Goal: Task Accomplishment & Management: Complete application form

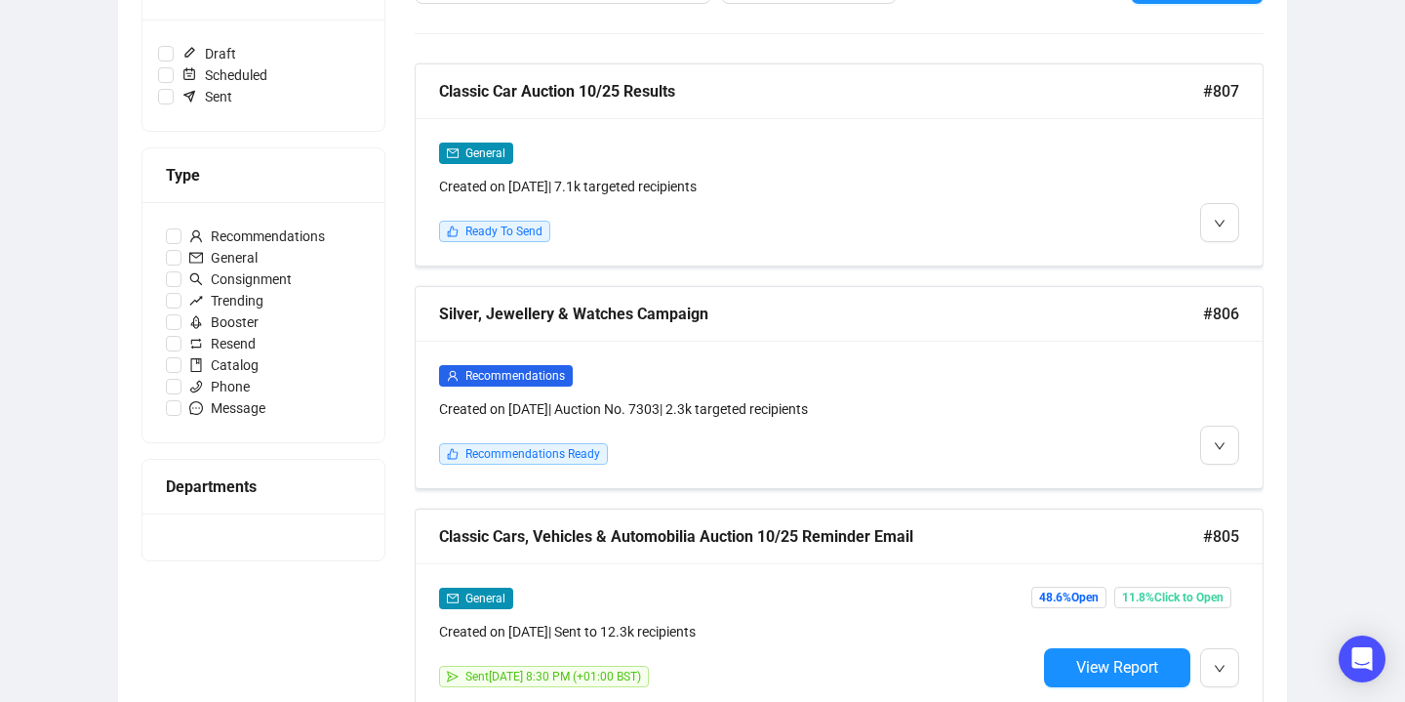
scroll to position [361, 0]
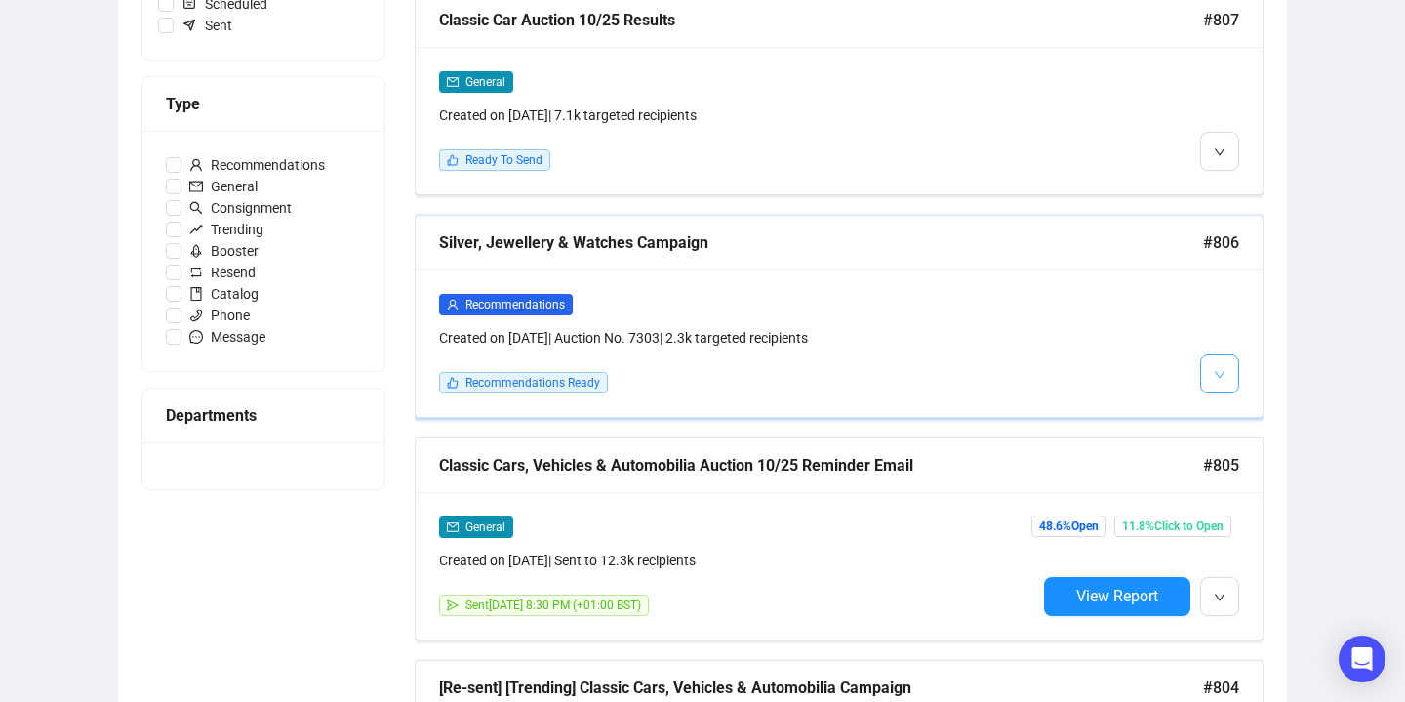
click at [1216, 371] on icon "down" at bounding box center [1220, 375] width 12 height 12
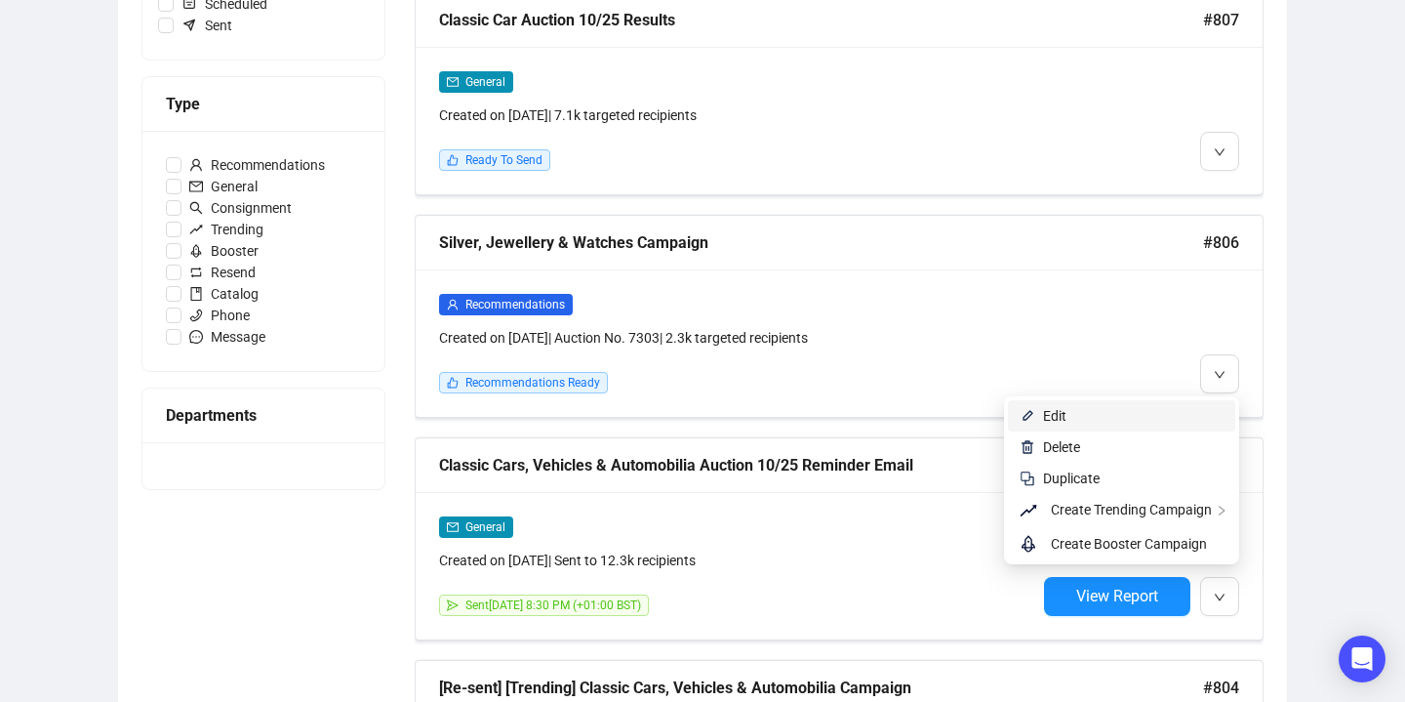
click at [1193, 416] on span "Edit" at bounding box center [1133, 415] width 181 height 21
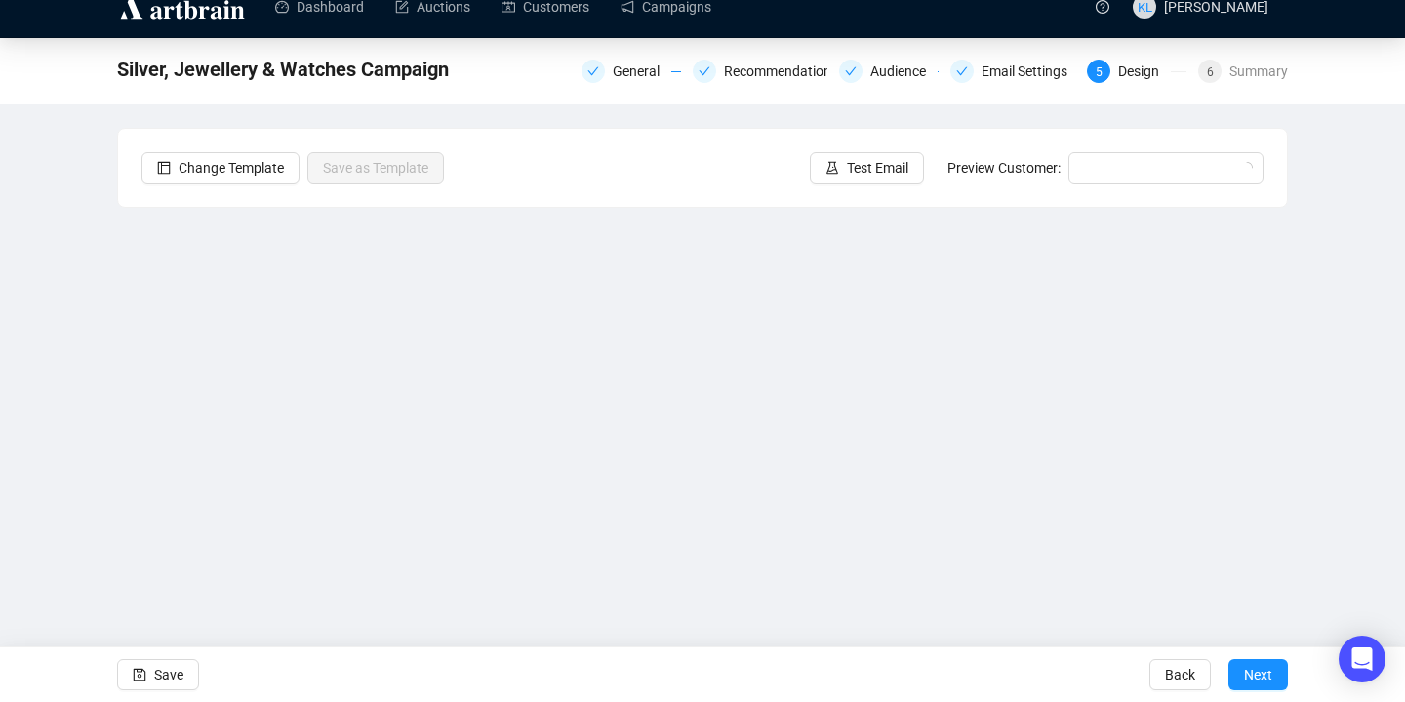
scroll to position [24, 0]
click at [151, 668] on button "Save" at bounding box center [158, 674] width 82 height 31
click at [847, 177] on span "Test Email" at bounding box center [877, 167] width 61 height 21
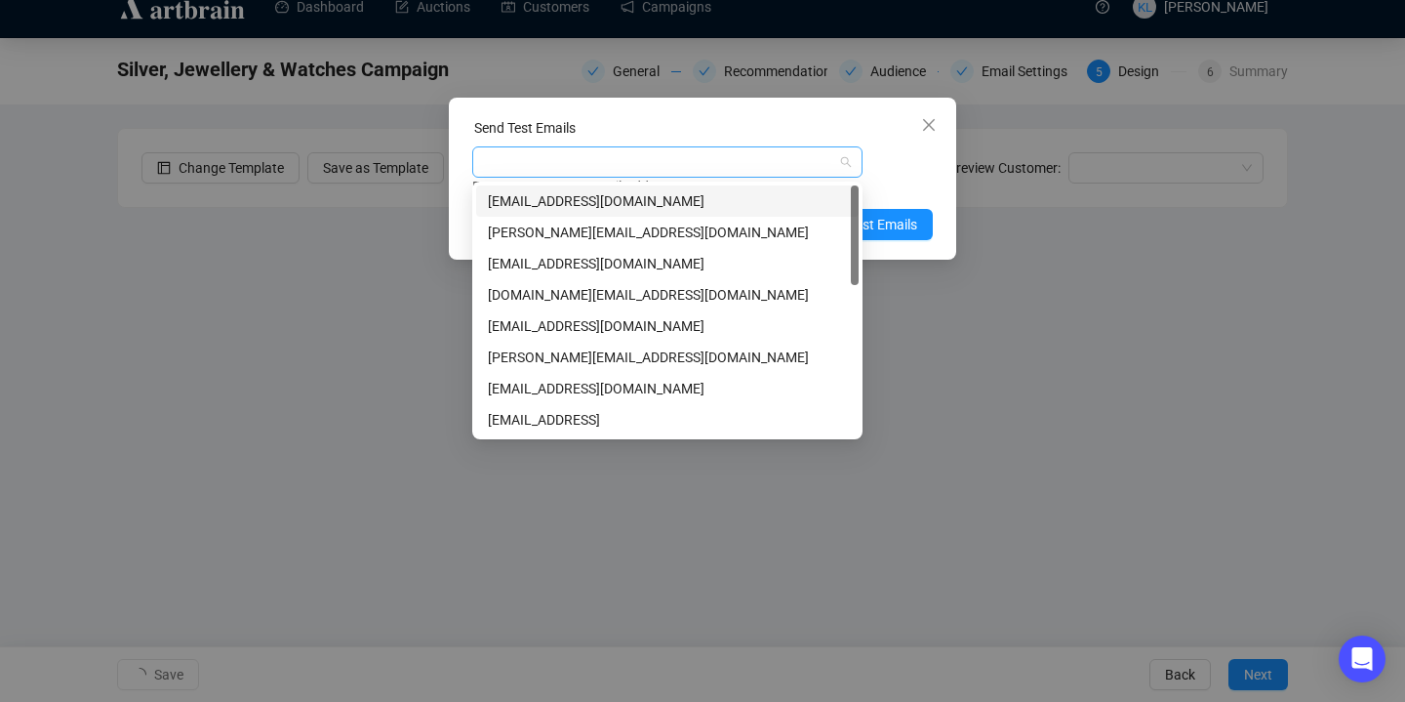
click at [737, 158] on div at bounding box center [657, 161] width 362 height 27
click at [732, 203] on div "[EMAIL_ADDRESS][DOMAIN_NAME]" at bounding box center [667, 200] width 359 height 21
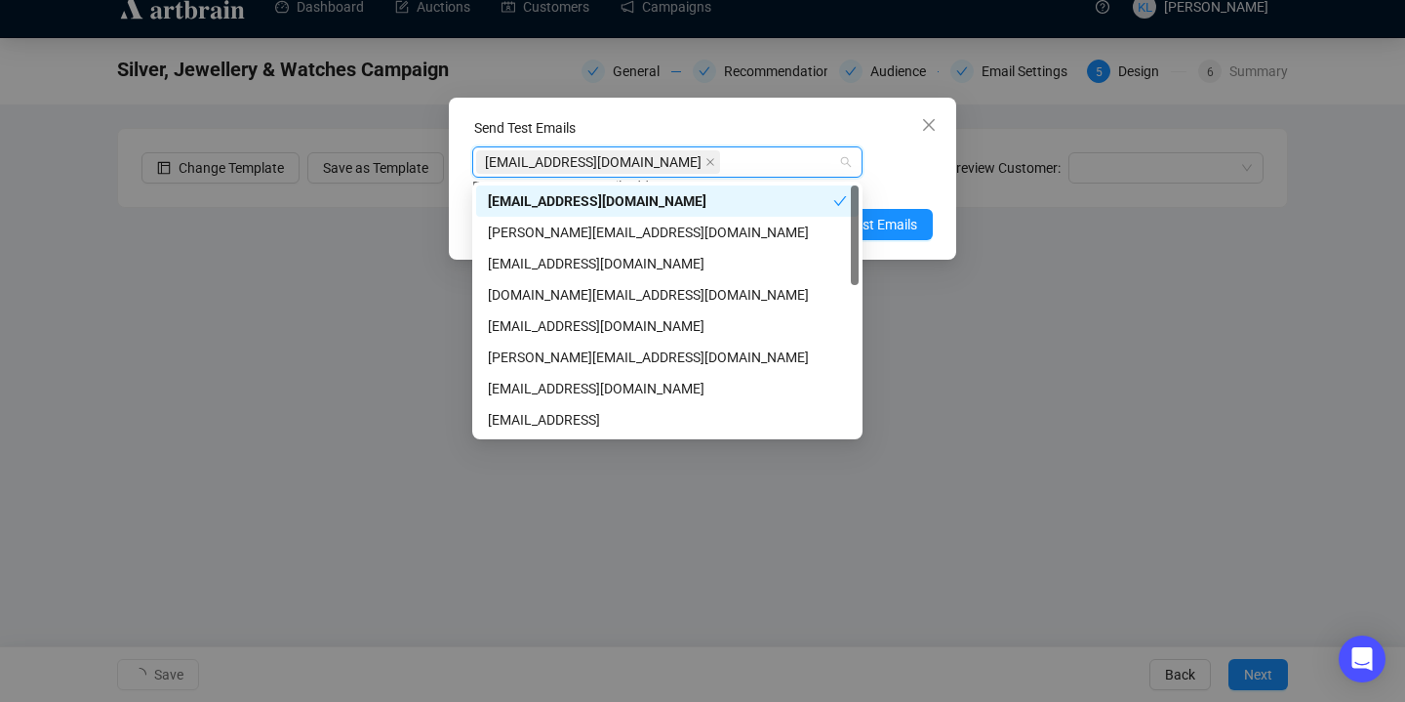
click at [899, 176] on div "Enter up to 20 Test Email Addresses" at bounding box center [702, 187] width 461 height 22
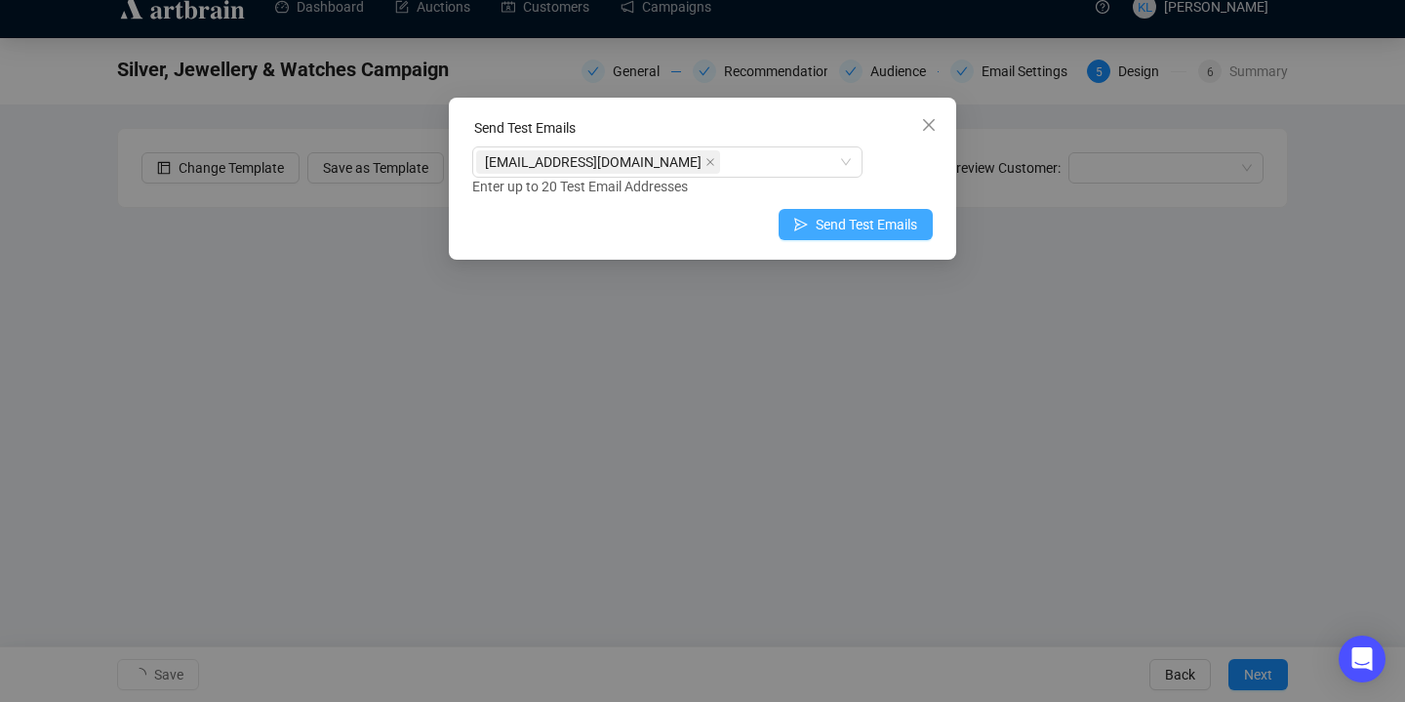
click at [892, 221] on span "Send Test Emails" at bounding box center [866, 224] width 101 height 21
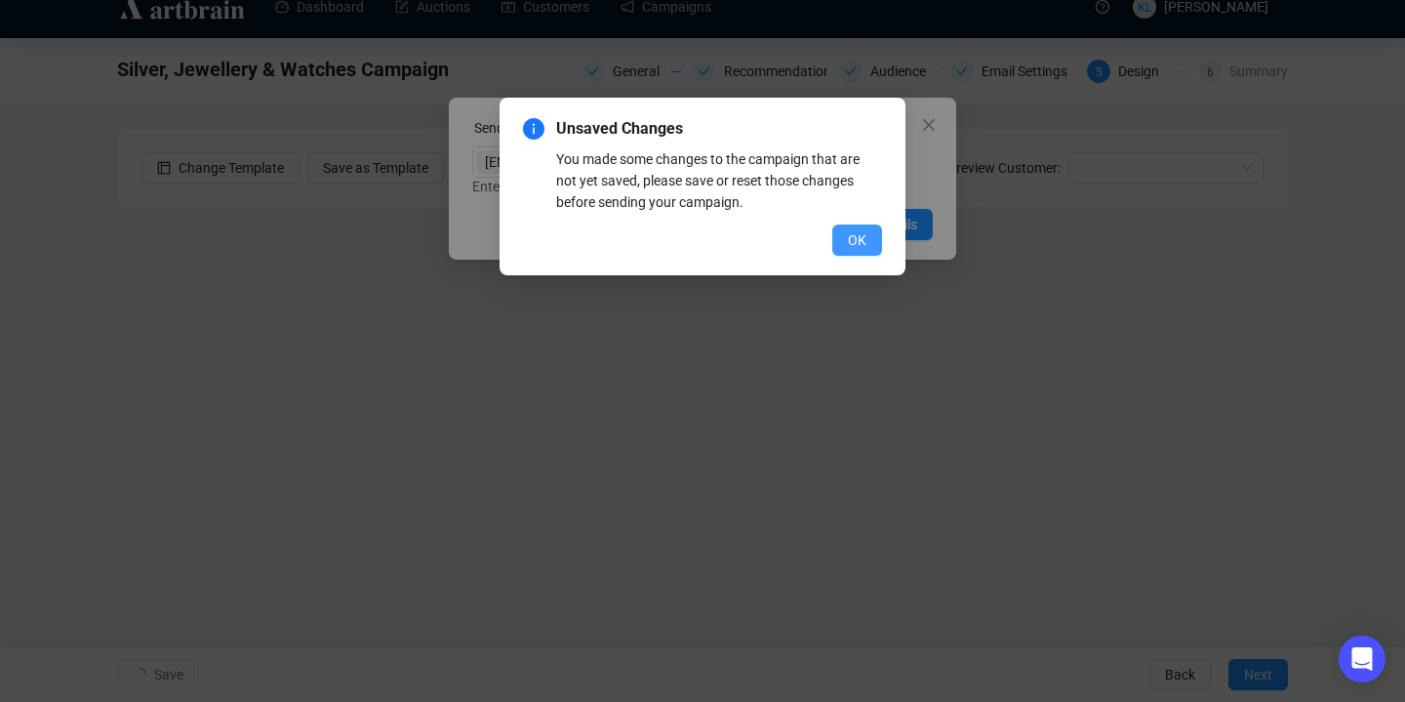
click at [873, 238] on button "OK" at bounding box center [857, 239] width 50 height 31
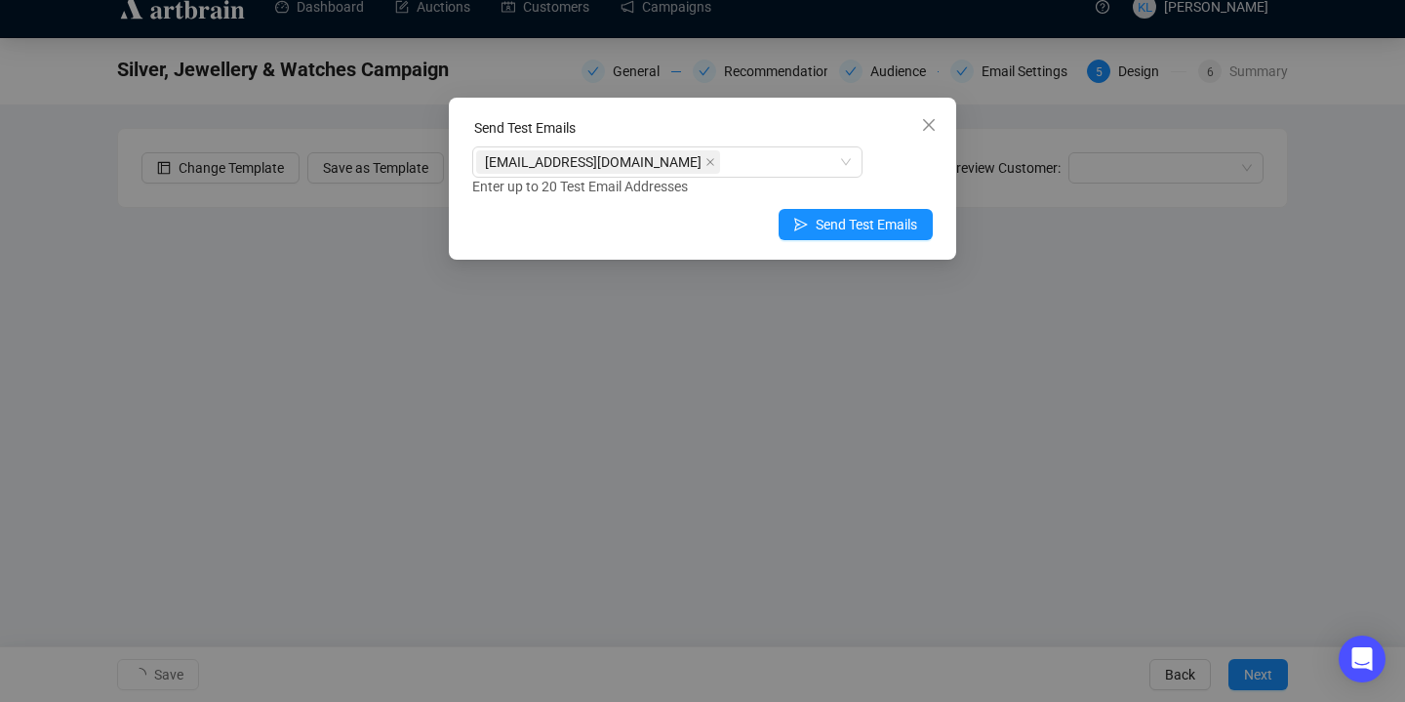
click at [843, 114] on div "Send Test Emails [EMAIL_ADDRESS][DOMAIN_NAME] Enter up to 20 Test Email Address…" at bounding box center [702, 179] width 507 height 162
click at [926, 128] on icon "close" at bounding box center [929, 125] width 16 height 16
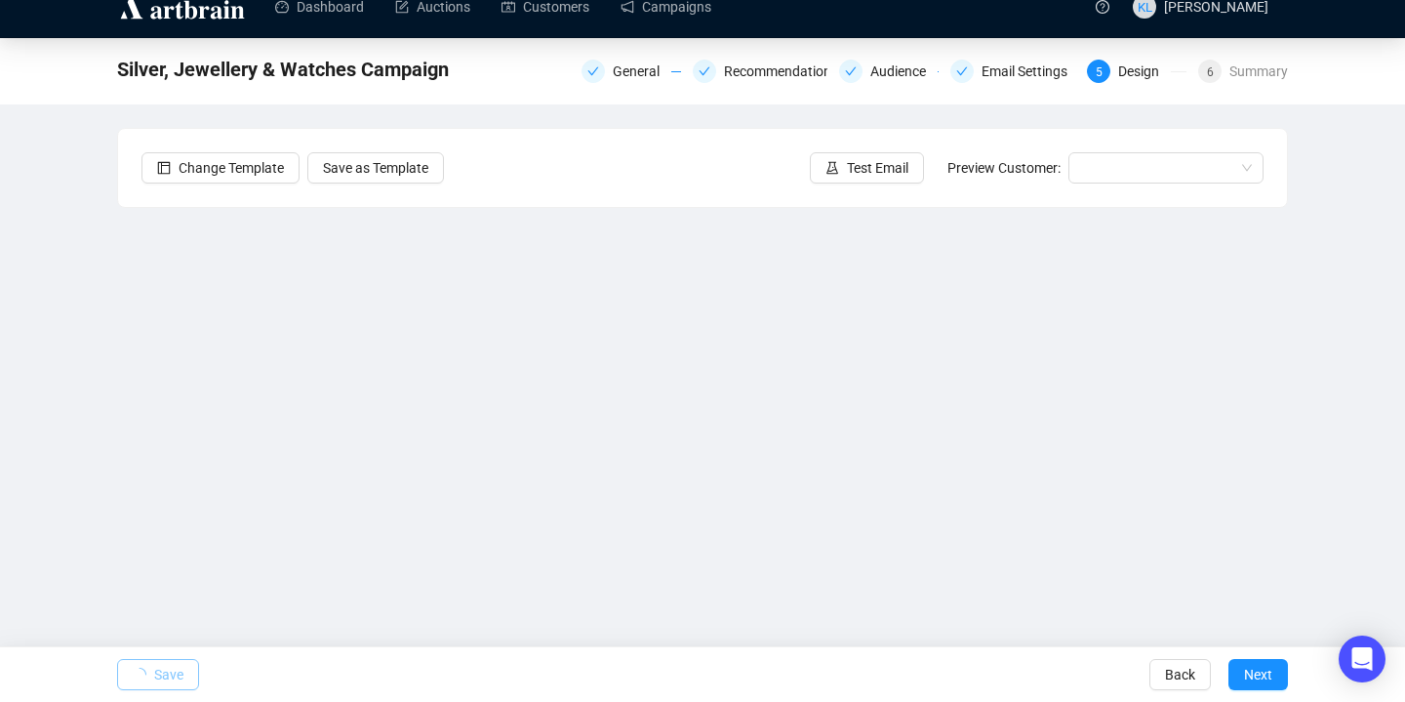
click at [165, 668] on span "Save" at bounding box center [168, 674] width 29 height 55
click at [136, 665] on span "button" at bounding box center [140, 674] width 14 height 55
click at [970, 61] on div "Email Settings" at bounding box center [1013, 71] width 125 height 23
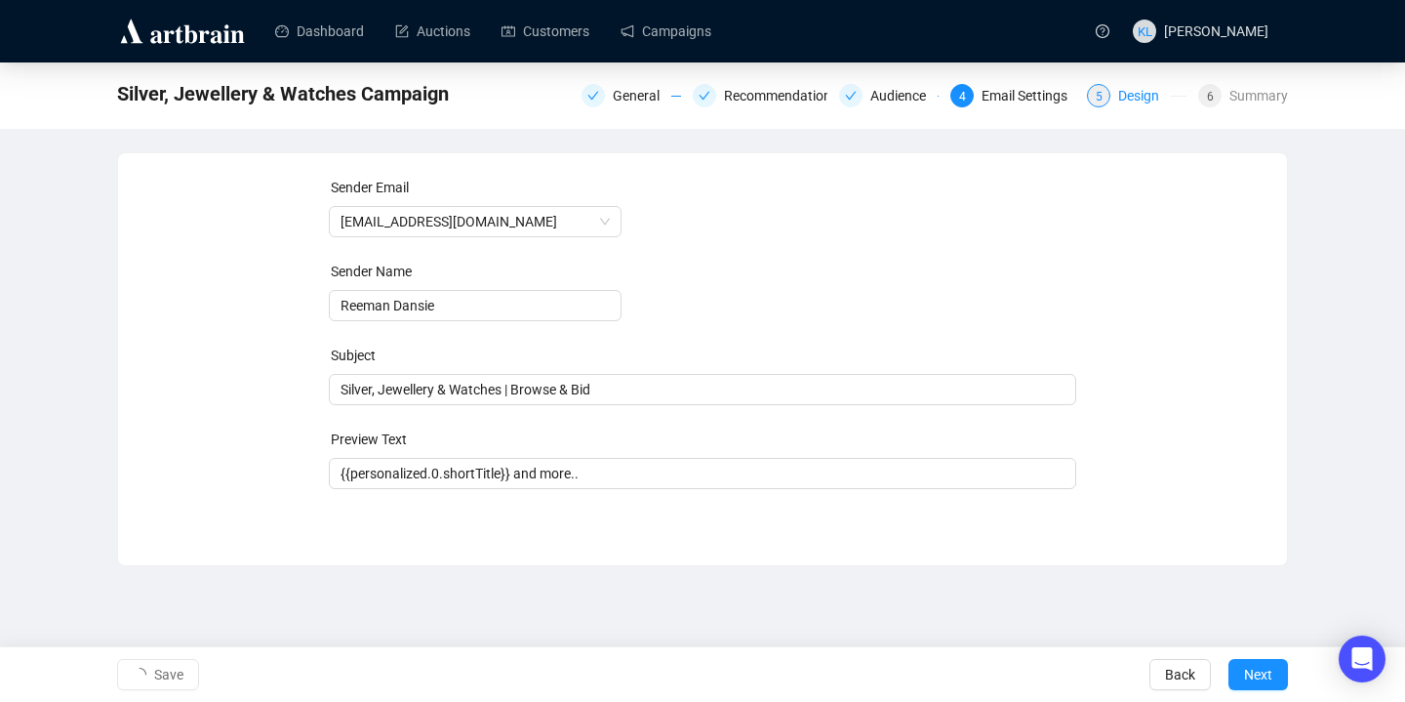
click at [1104, 91] on div "5 Design" at bounding box center [1137, 95] width 100 height 23
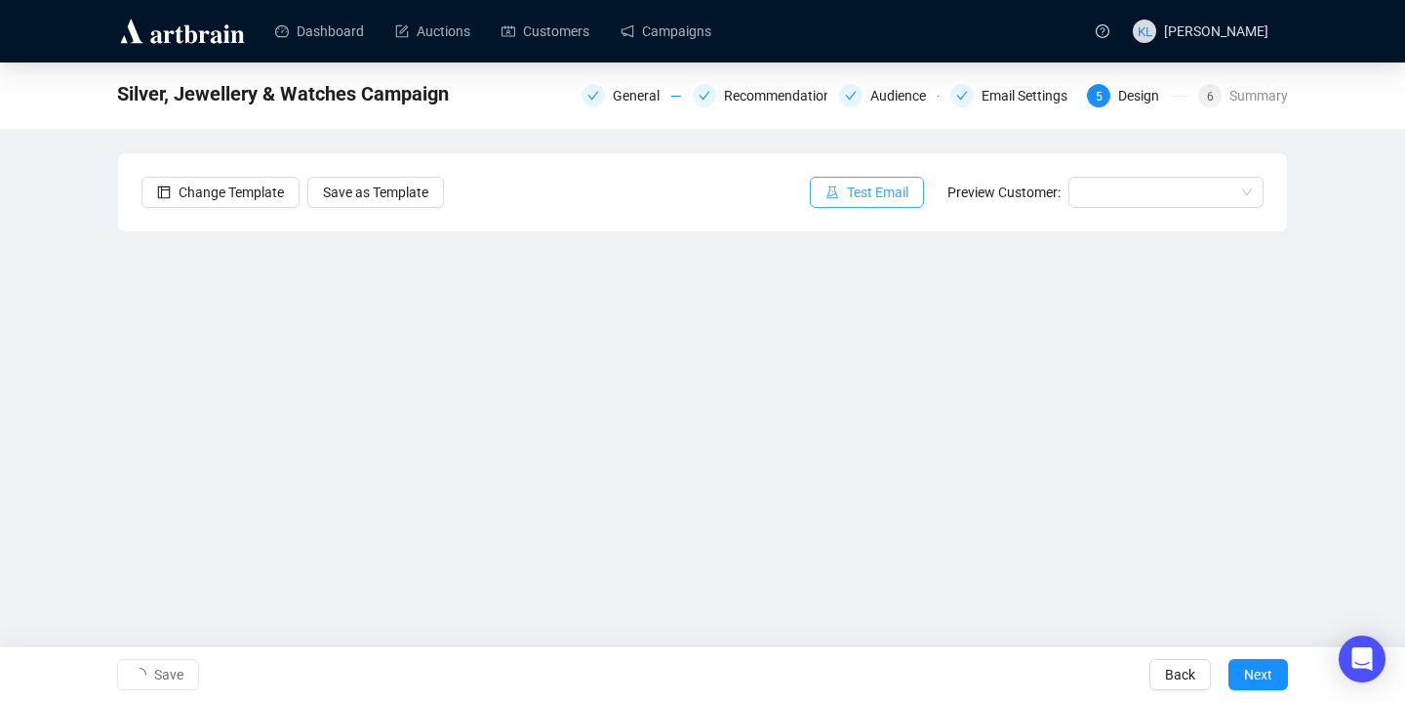
click at [857, 198] on span "Test Email" at bounding box center [877, 192] width 61 height 21
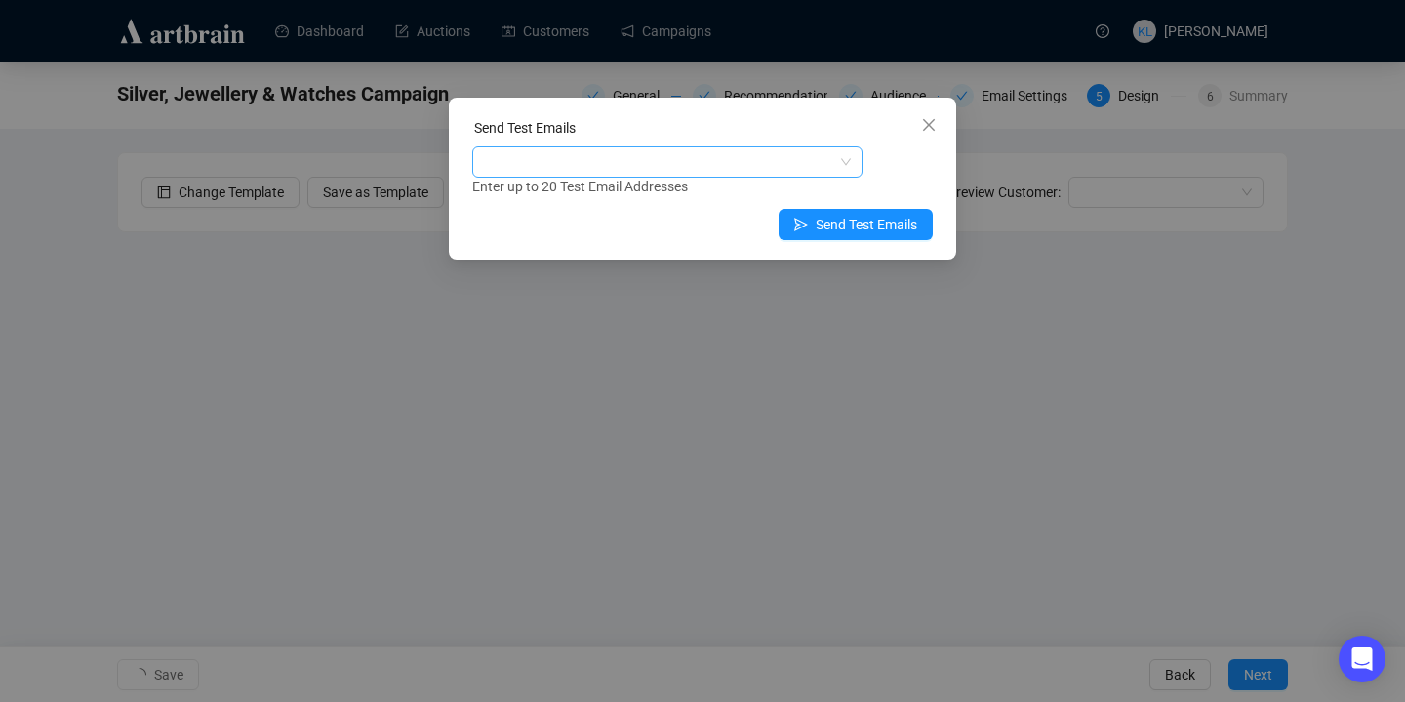
click at [801, 166] on div at bounding box center [657, 161] width 362 height 27
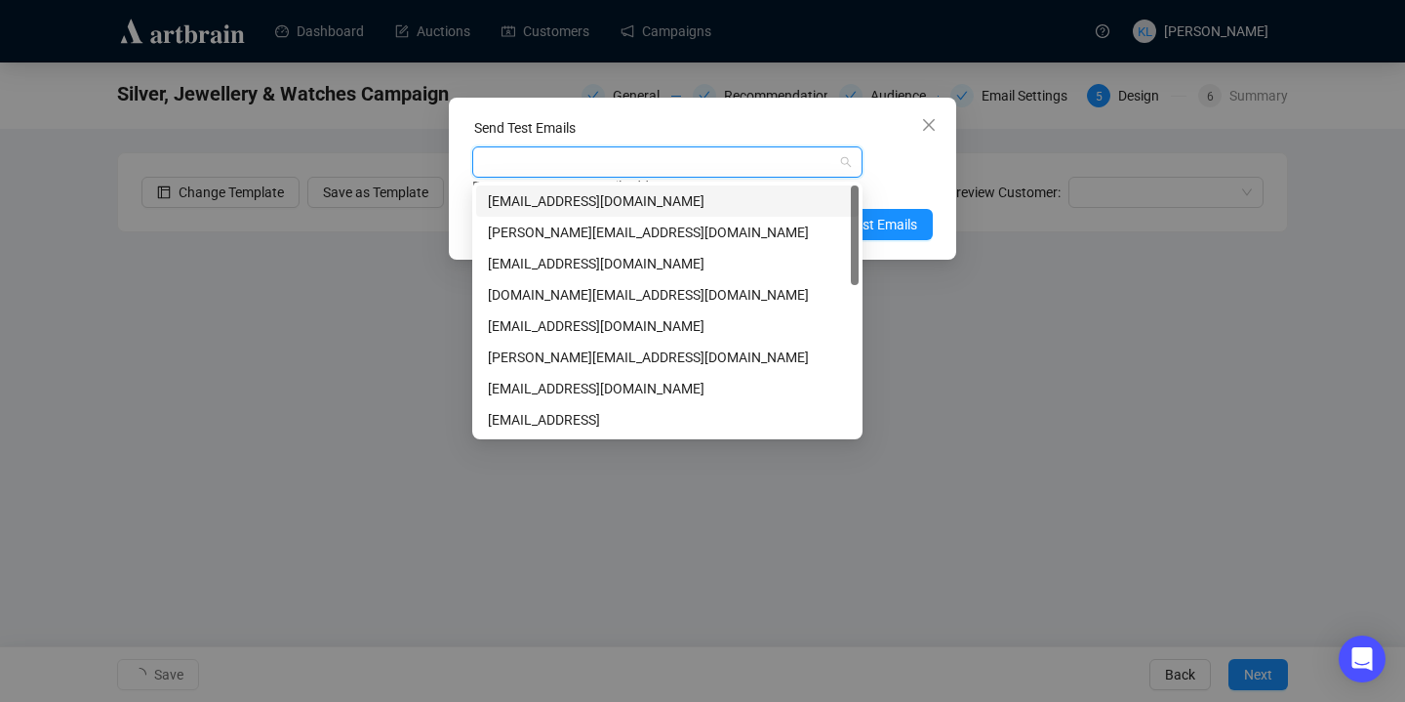
click at [786, 194] on div "[EMAIL_ADDRESS][DOMAIN_NAME]" at bounding box center [667, 200] width 359 height 21
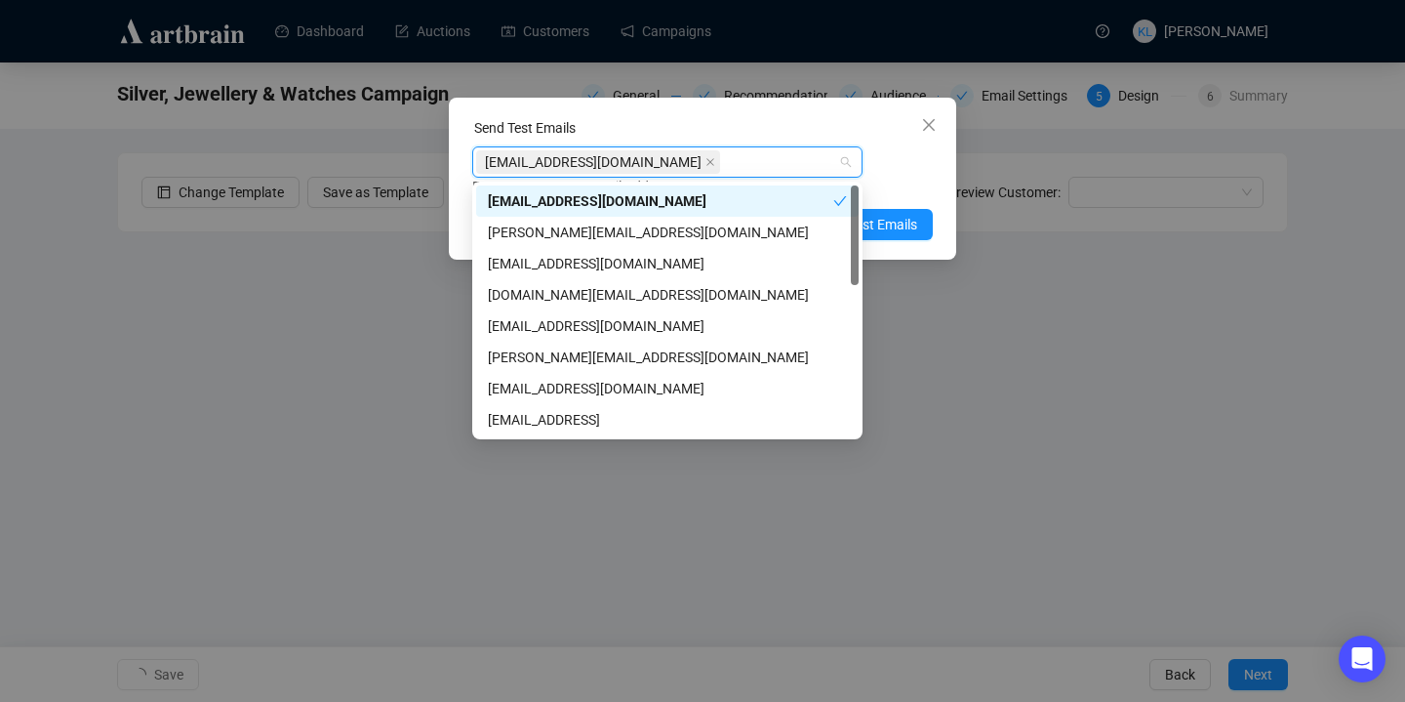
click at [888, 182] on div "Enter up to 20 Test Email Addresses" at bounding box center [702, 187] width 461 height 22
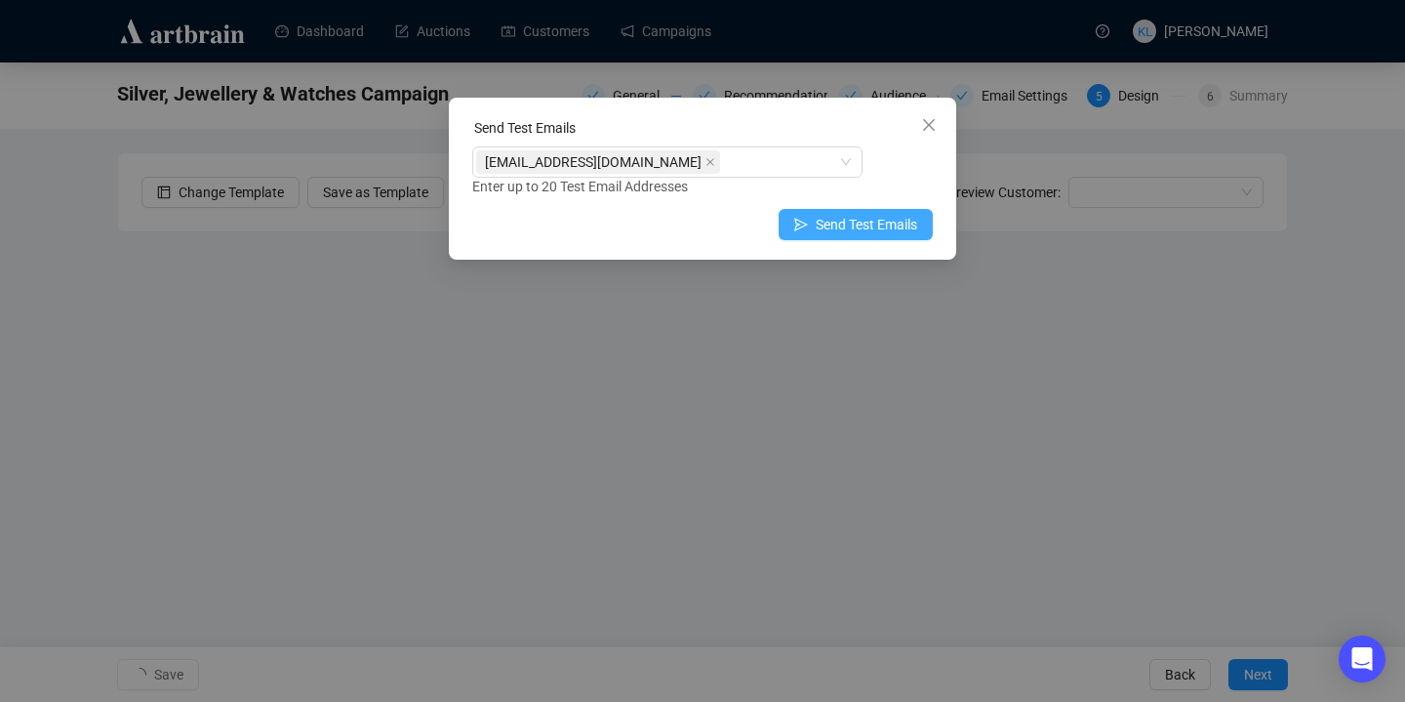
click at [881, 214] on span "Send Test Emails" at bounding box center [866, 224] width 101 height 21
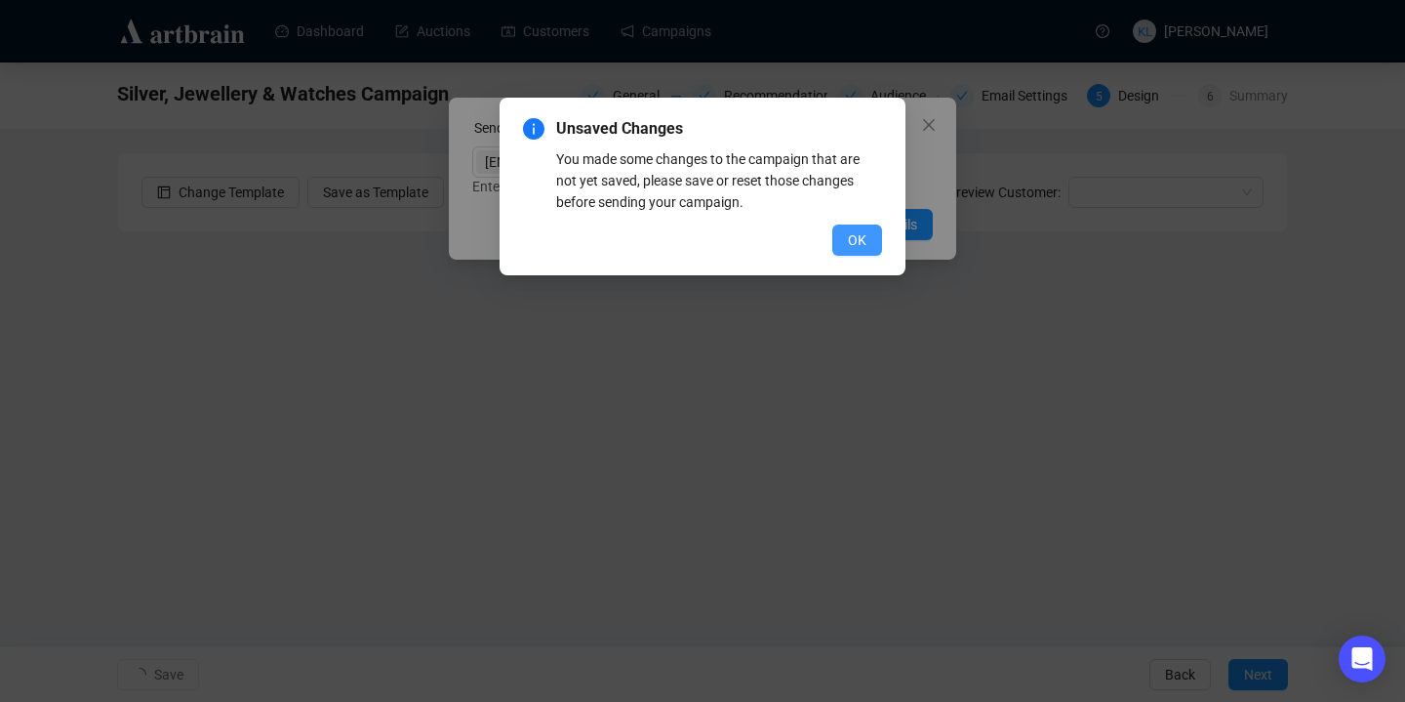
click at [851, 231] on span "OK" at bounding box center [857, 239] width 19 height 21
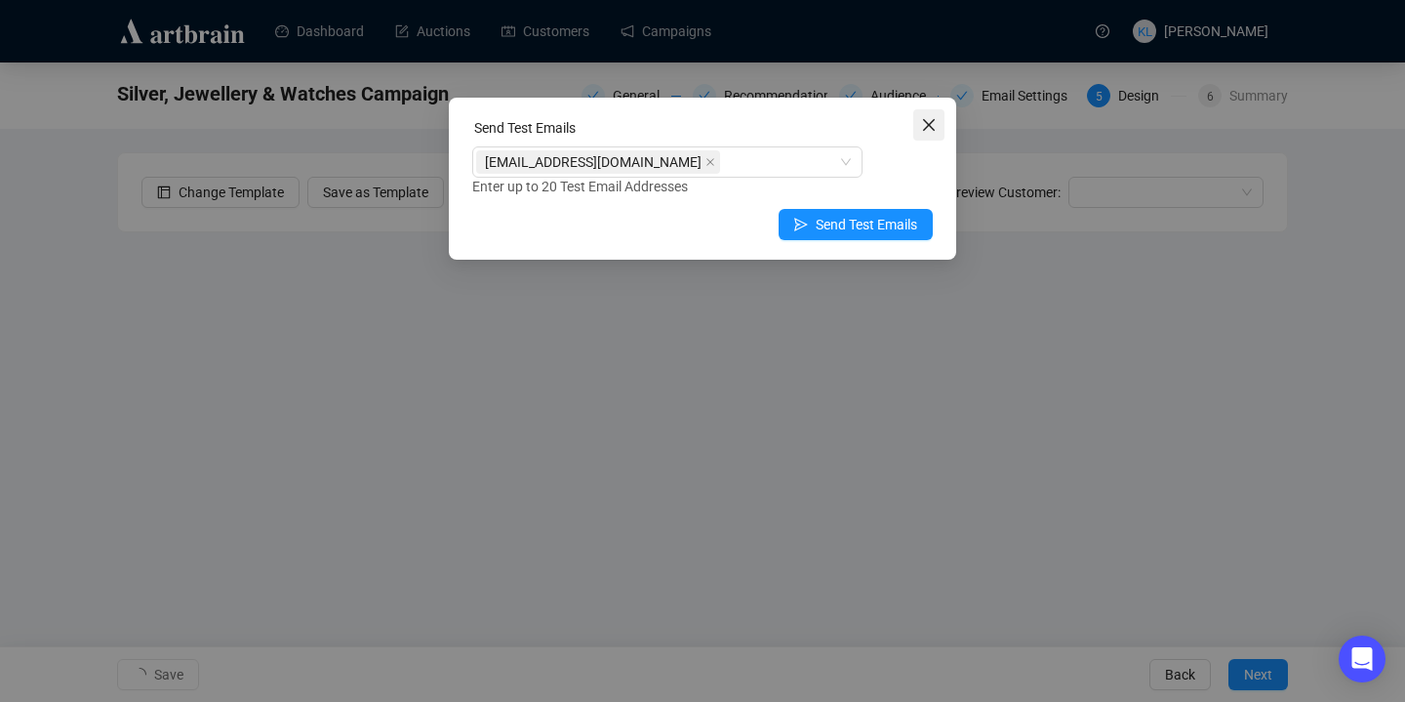
click at [938, 117] on span "Close" at bounding box center [928, 125] width 31 height 16
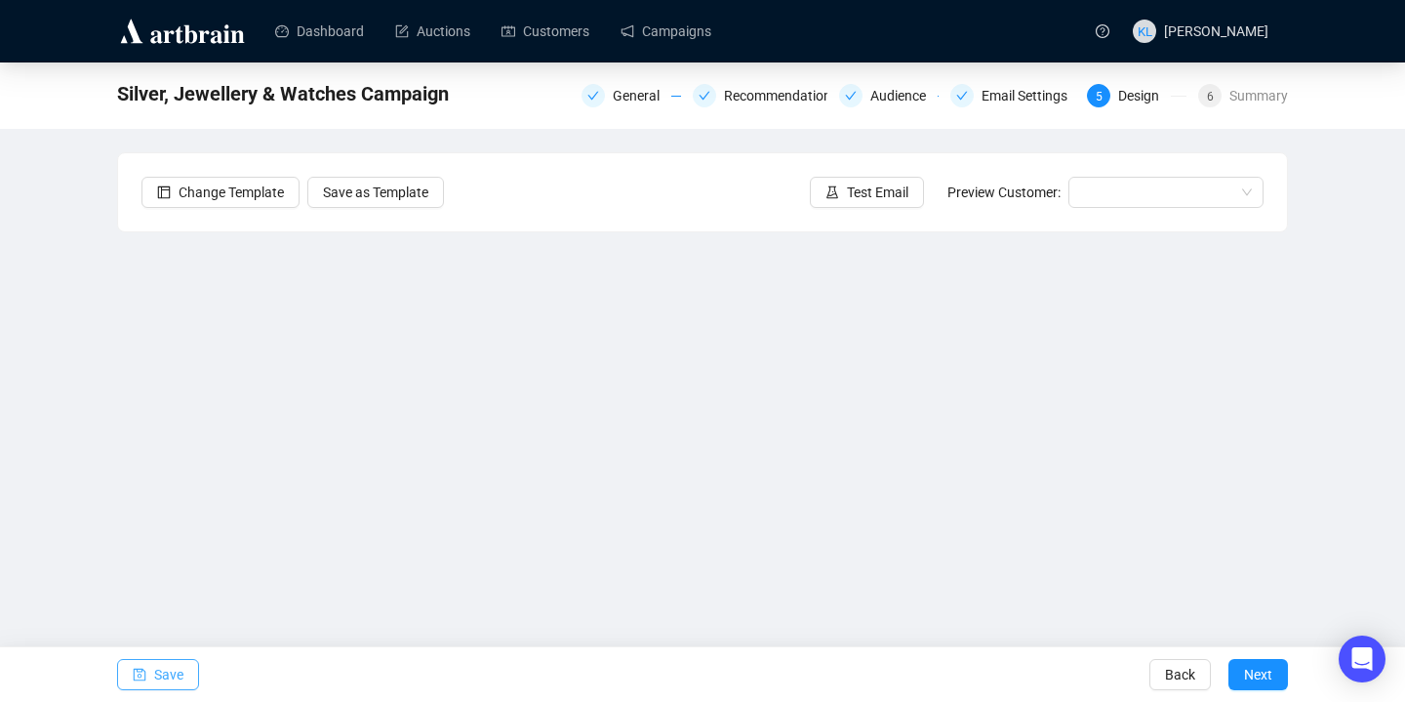
click at [162, 675] on span "Save" at bounding box center [168, 674] width 29 height 55
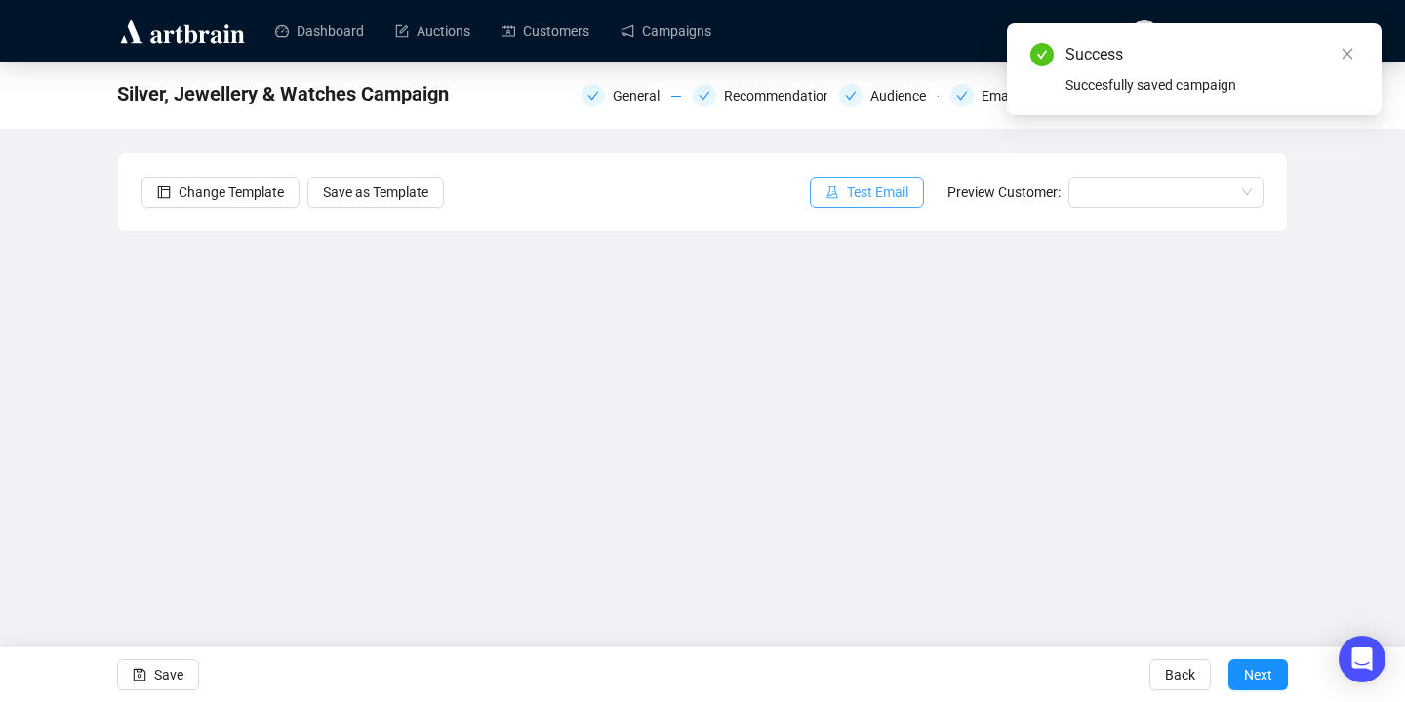
click at [848, 198] on span "Test Email" at bounding box center [877, 192] width 61 height 21
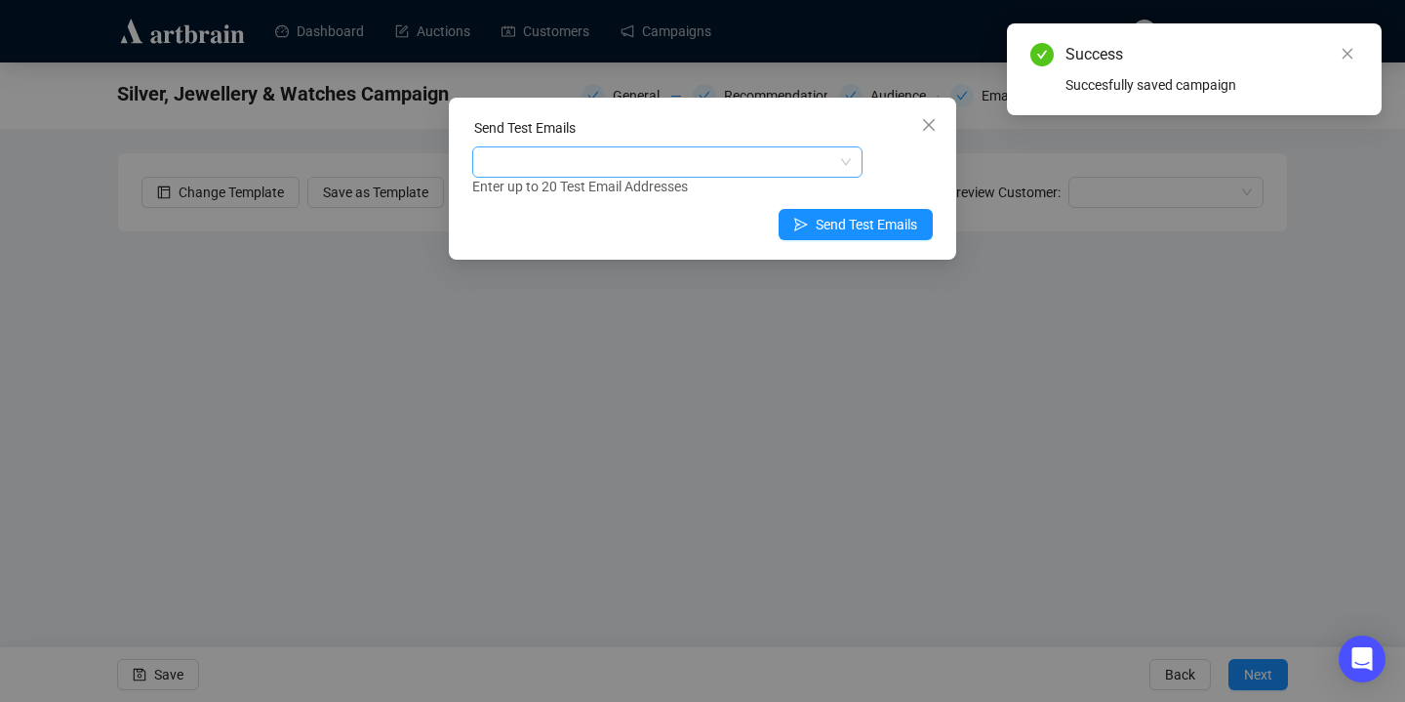
click at [679, 169] on div at bounding box center [657, 161] width 362 height 27
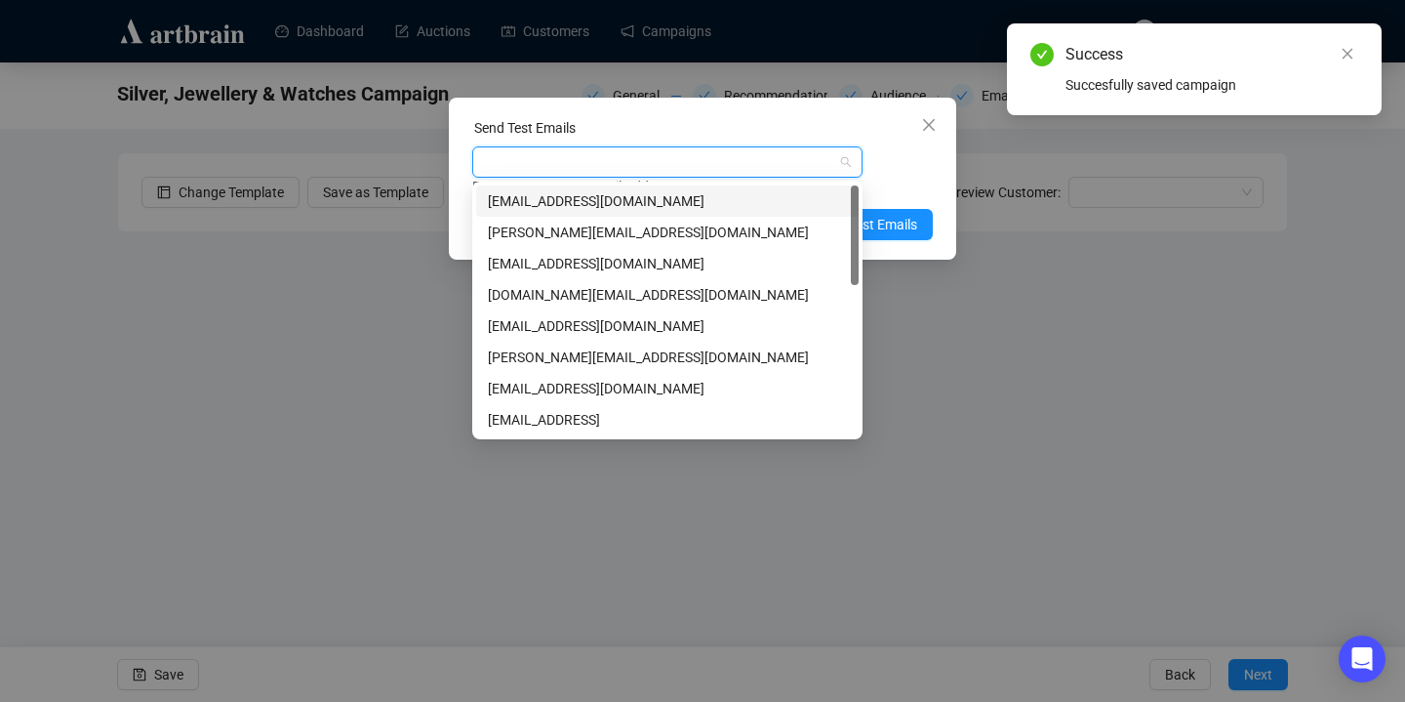
click at [686, 196] on div "[EMAIL_ADDRESS][DOMAIN_NAME]" at bounding box center [667, 200] width 359 height 21
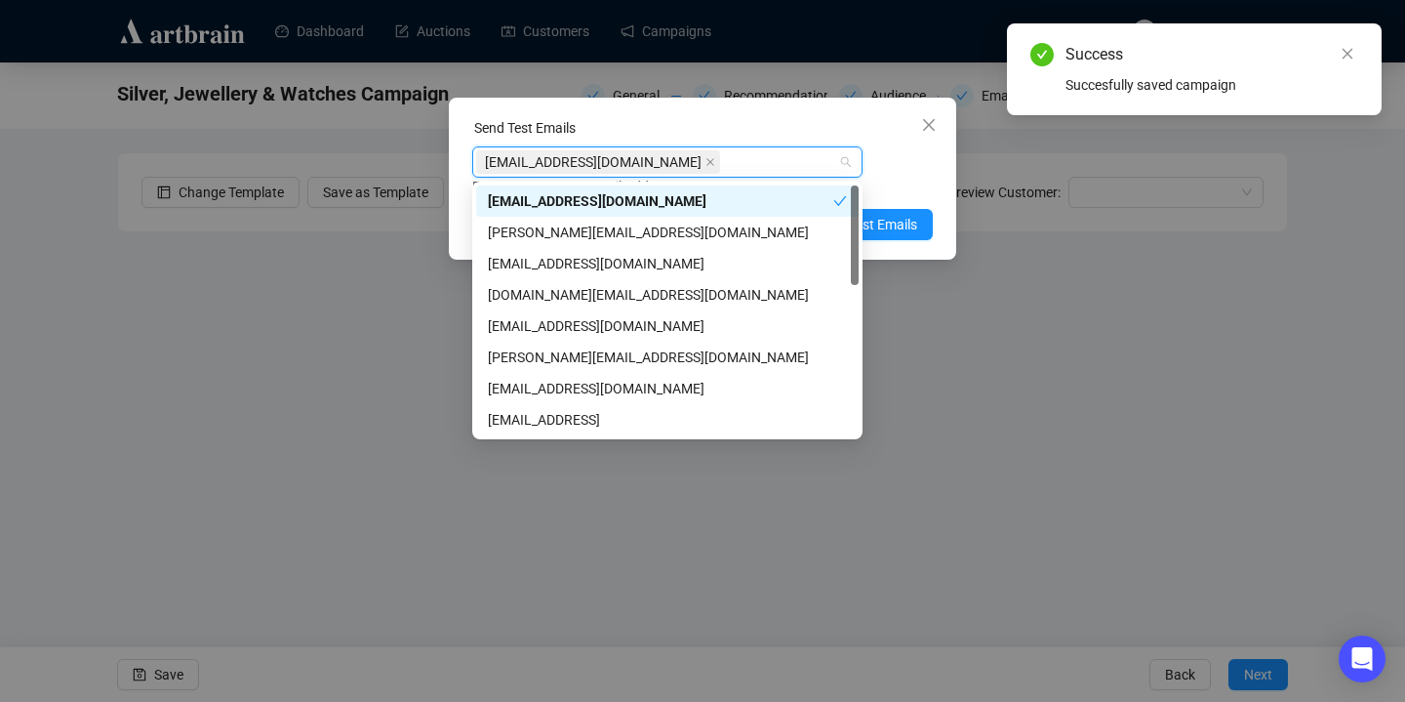
click at [893, 176] on div "Enter up to 20 Test Email Addresses" at bounding box center [702, 187] width 461 height 22
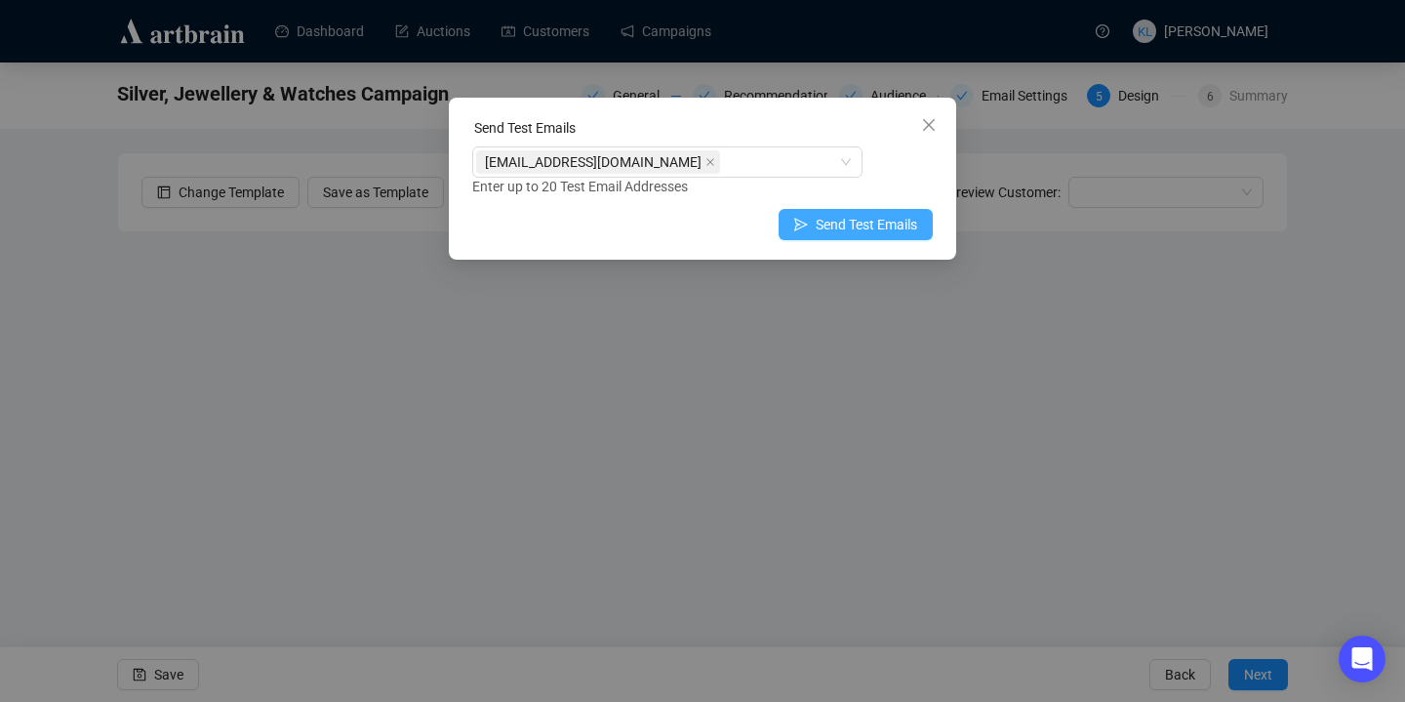
click at [893, 217] on span "Send Test Emails" at bounding box center [866, 224] width 101 height 21
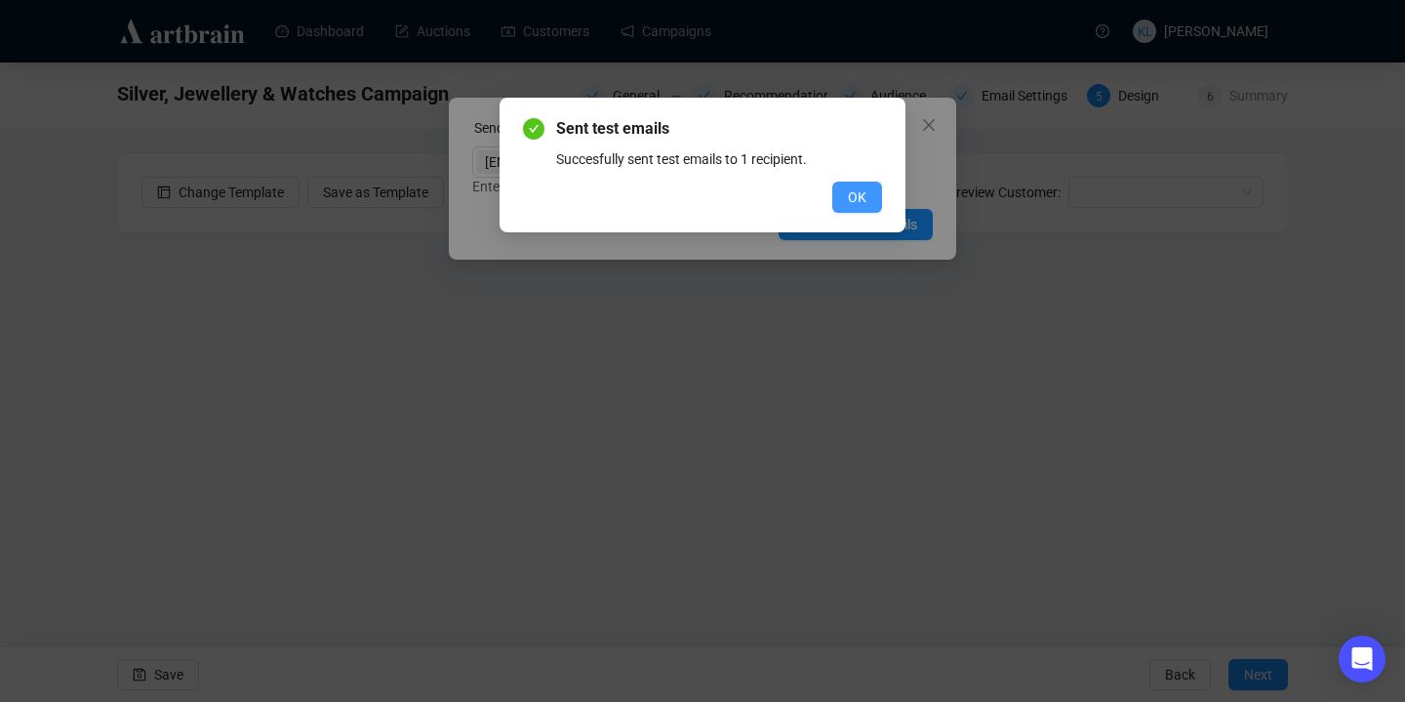
click at [869, 200] on button "OK" at bounding box center [857, 197] width 50 height 31
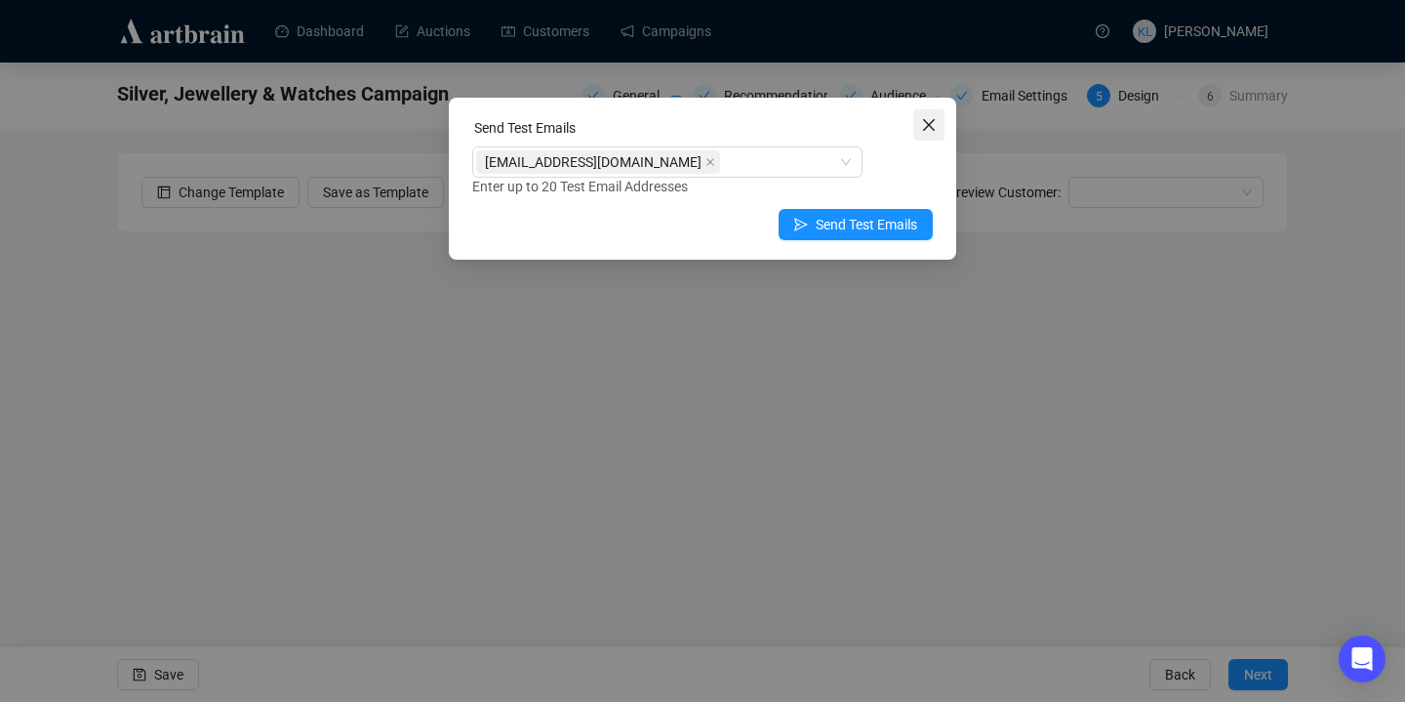
click at [922, 118] on icon "close" at bounding box center [929, 125] width 16 height 16
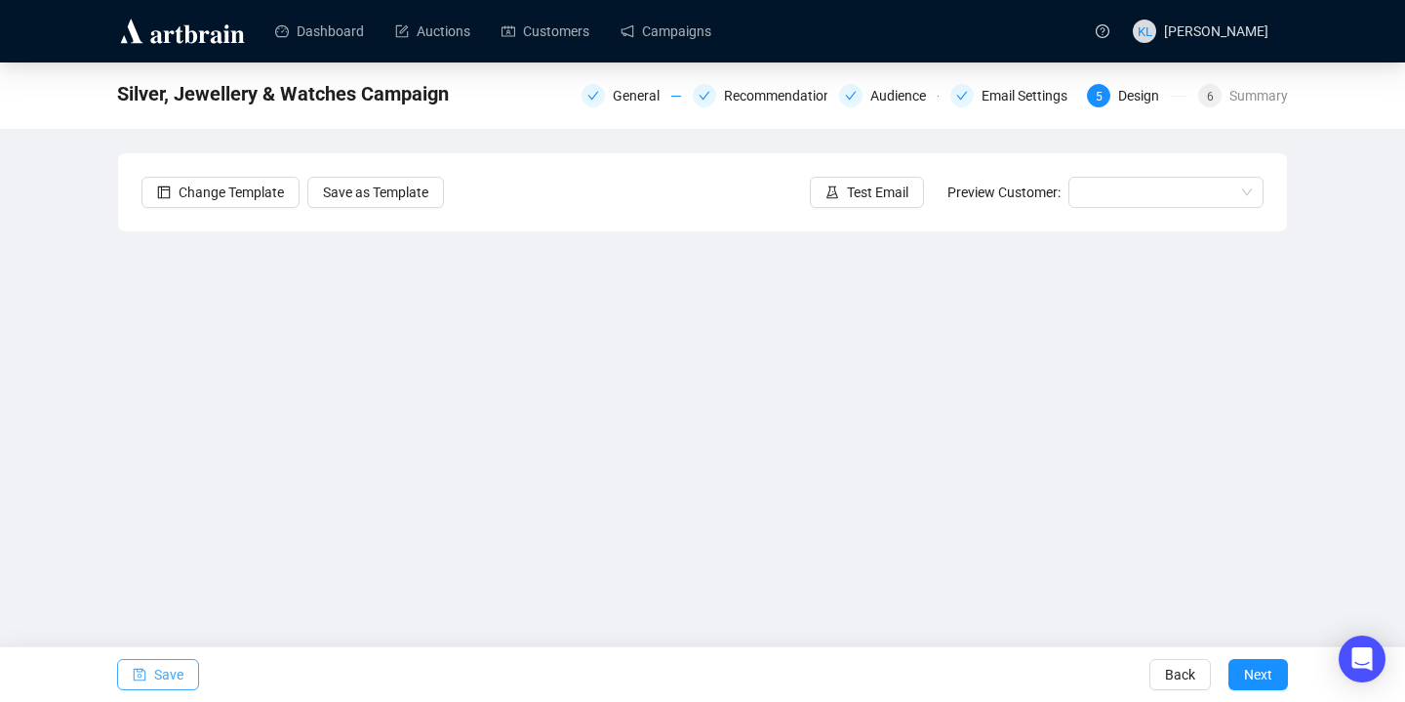
click at [133, 668] on icon "save" at bounding box center [140, 675] width 14 height 14
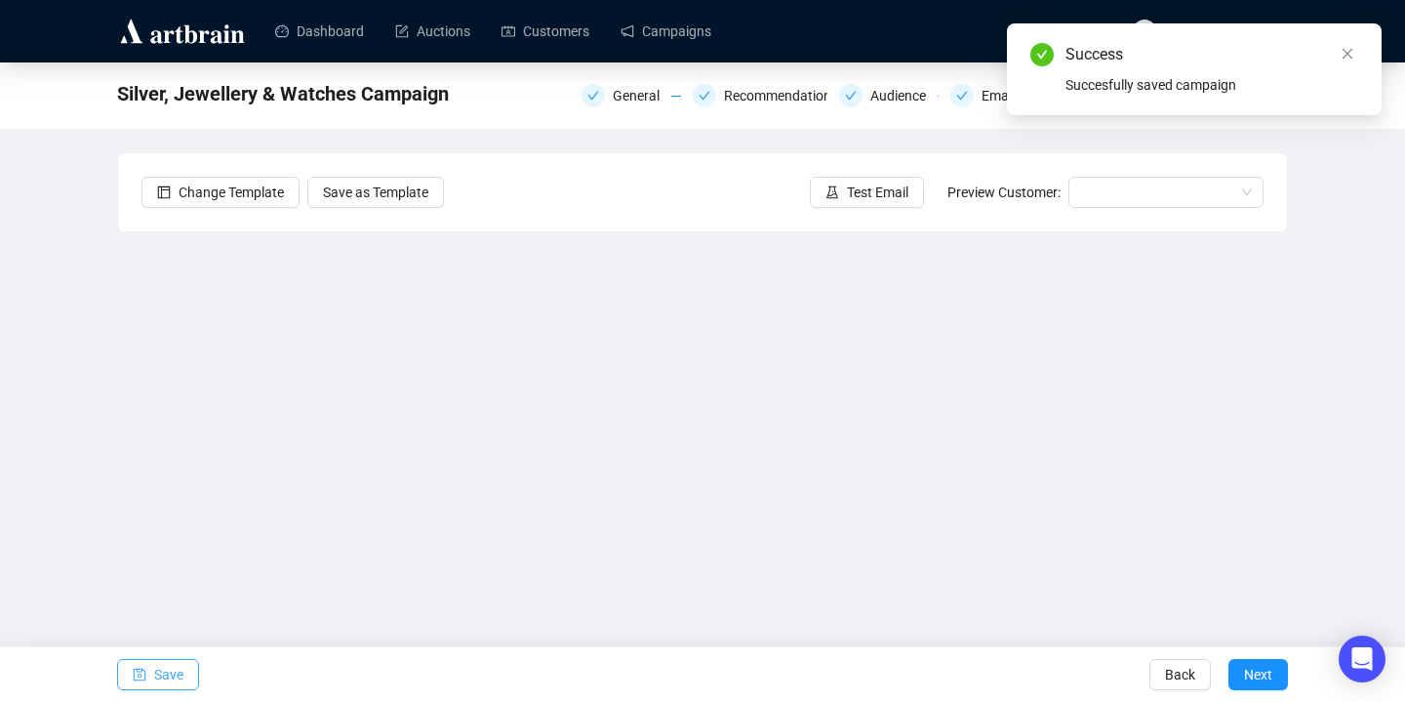
click at [145, 662] on span "button" at bounding box center [140, 674] width 14 height 55
click at [858, 190] on span "Test Email" at bounding box center [877, 192] width 61 height 21
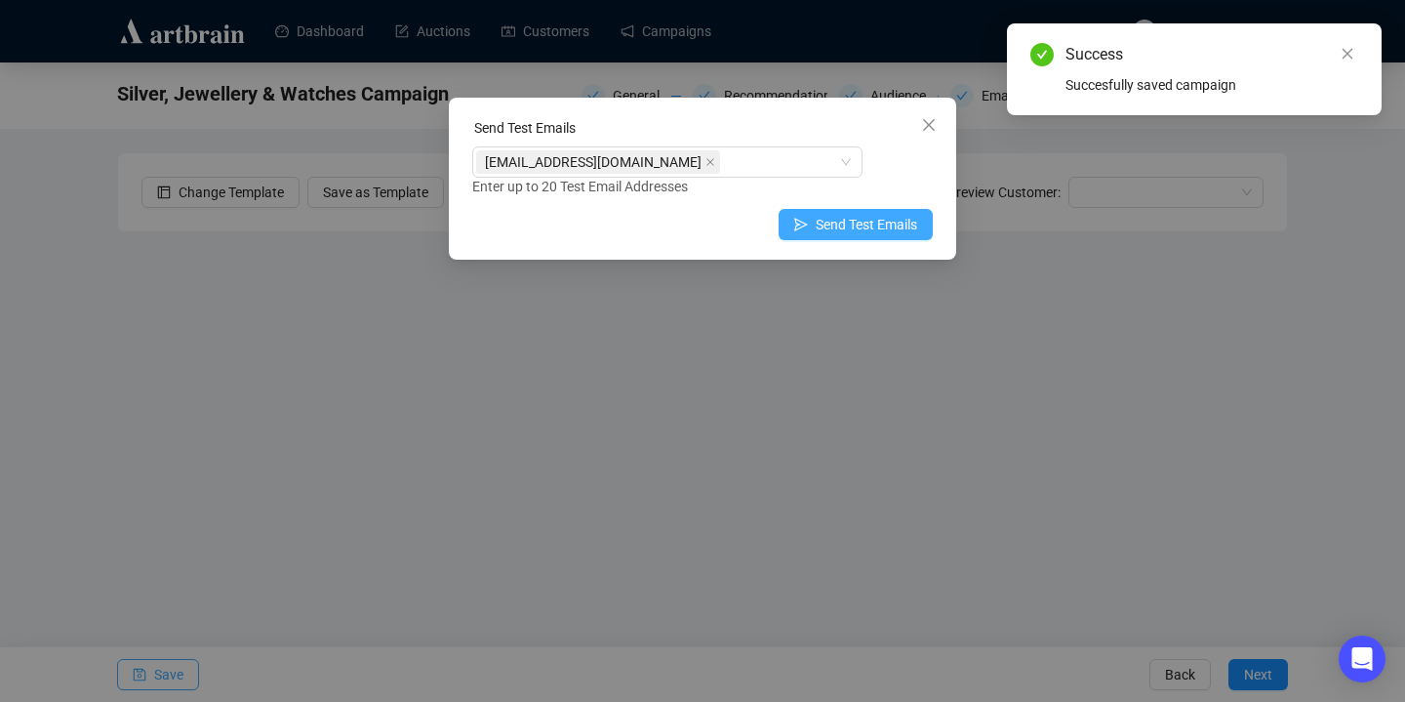
click at [804, 231] on button "Send Test Emails" at bounding box center [856, 224] width 154 height 31
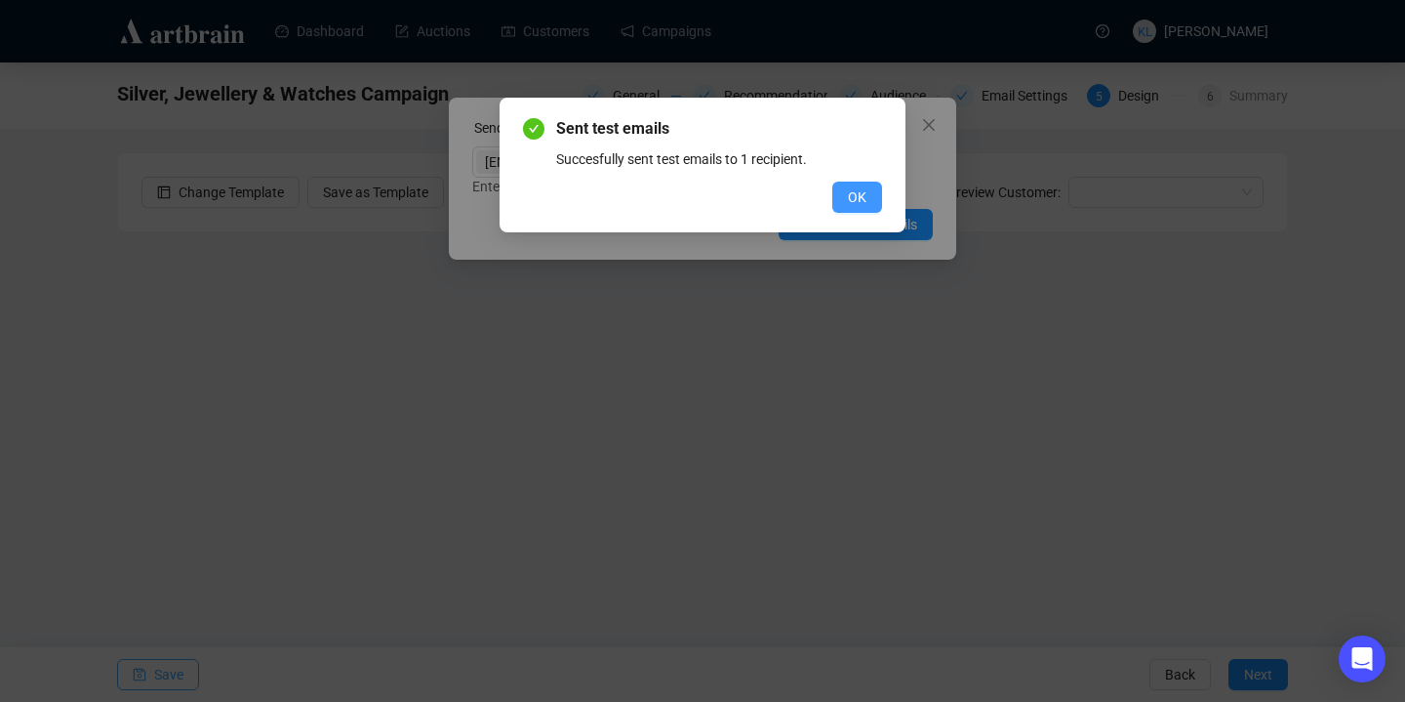
click at [852, 187] on span "OK" at bounding box center [857, 196] width 19 height 21
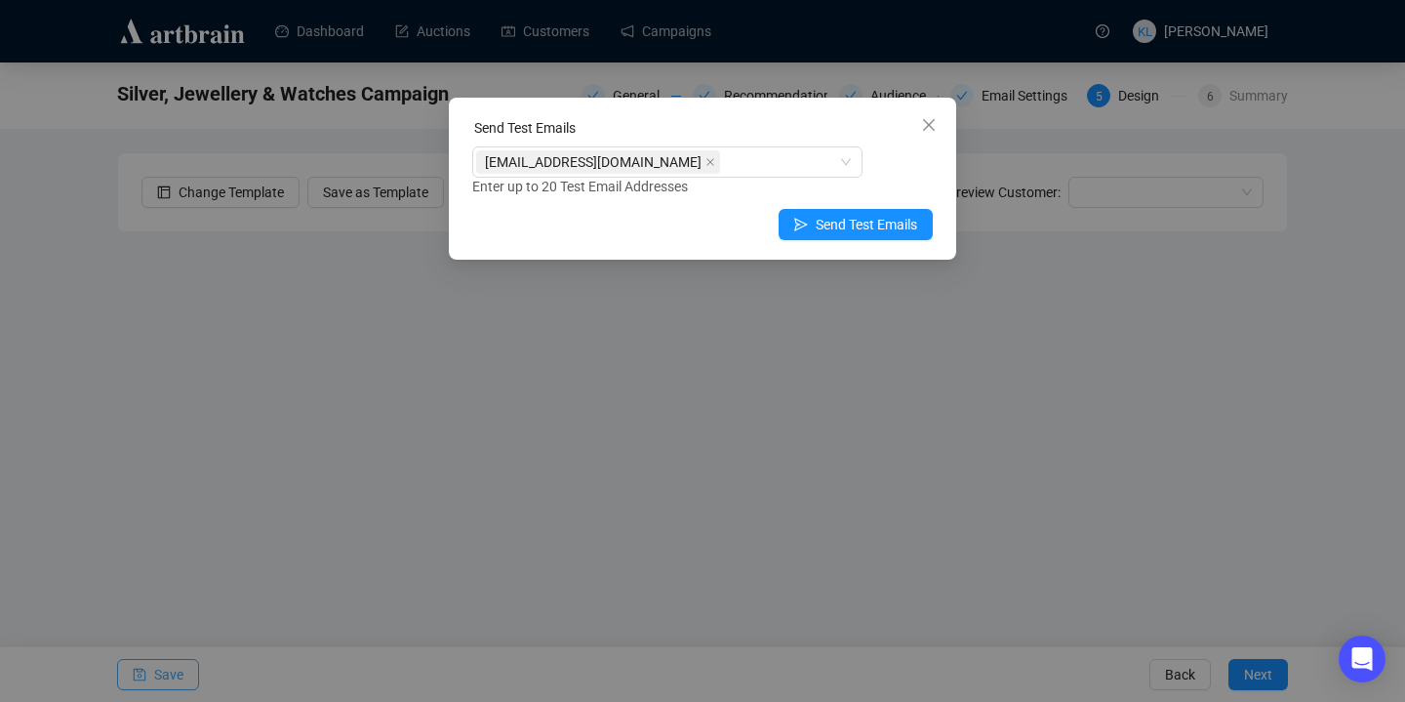
click at [923, 137] on button "Close" at bounding box center [928, 124] width 31 height 31
